Goal: Find contact information: Find contact information

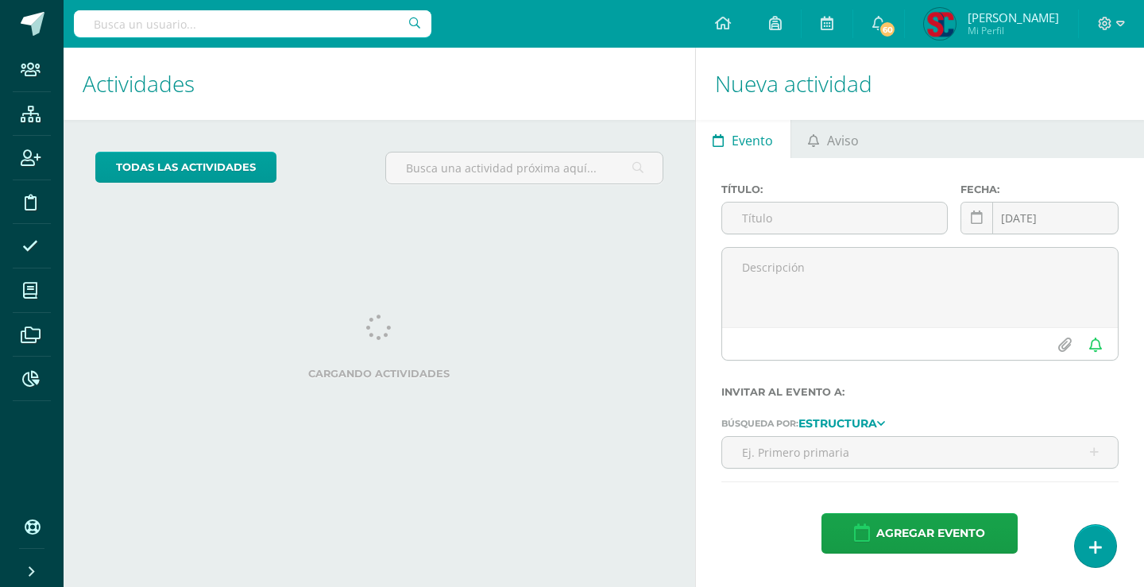
click at [252, 19] on input "text" at bounding box center [253, 23] width 358 height 27
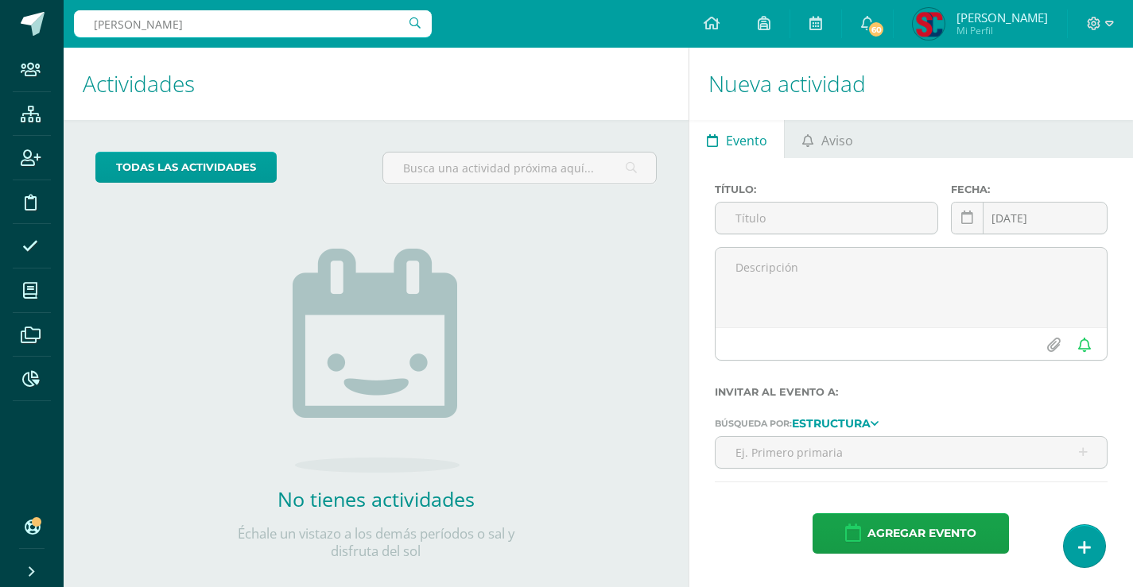
drag, startPoint x: 209, startPoint y: 24, endPoint x: 94, endPoint y: 32, distance: 115.5
click at [94, 32] on input "mia aguirre" at bounding box center [253, 23] width 358 height 27
type input ","
type input "mía aguirre"
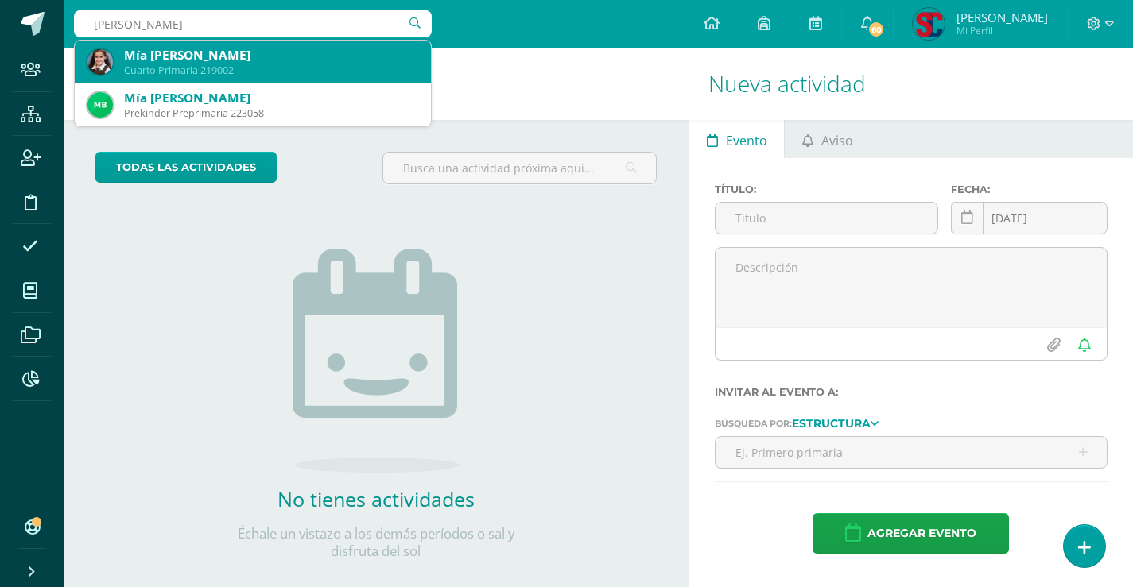
click at [136, 61] on div "Mía [PERSON_NAME]" at bounding box center [271, 55] width 294 height 17
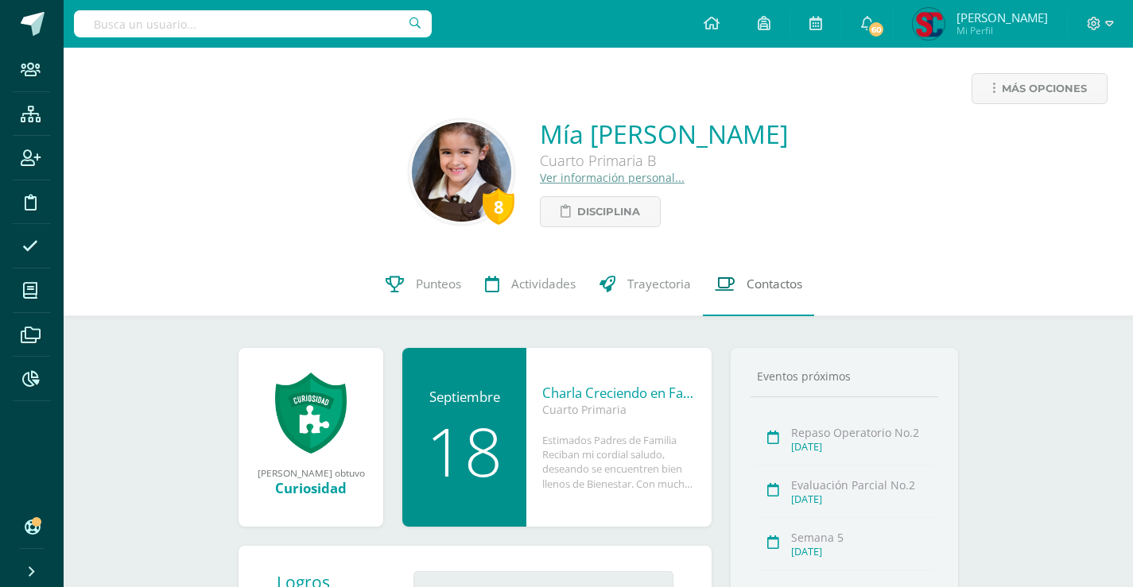
click at [730, 276] on icon at bounding box center [724, 284] width 20 height 17
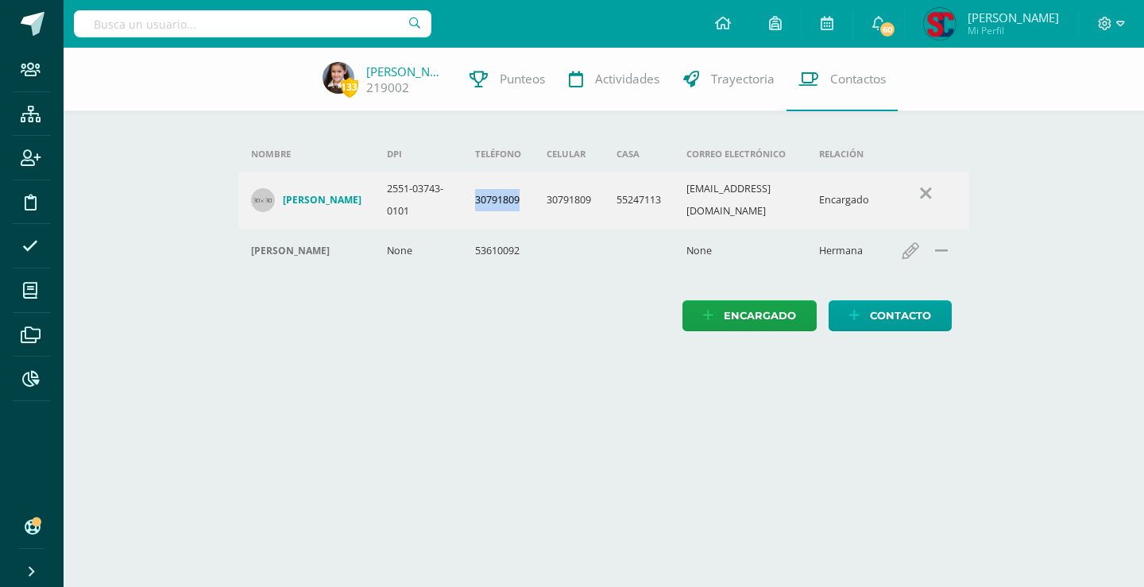
drag, startPoint x: 520, startPoint y: 209, endPoint x: 473, endPoint y: 214, distance: 47.1
click at [473, 214] on td "30791809" at bounding box center [499, 200] width 72 height 57
drag, startPoint x: 796, startPoint y: 213, endPoint x: 687, endPoint y: 215, distance: 108.9
click at [687, 215] on td "rocsana27@gmail.com" at bounding box center [741, 200] width 134 height 57
copy td "rocsana27@gmail.com"
